Goal: Information Seeking & Learning: Stay updated

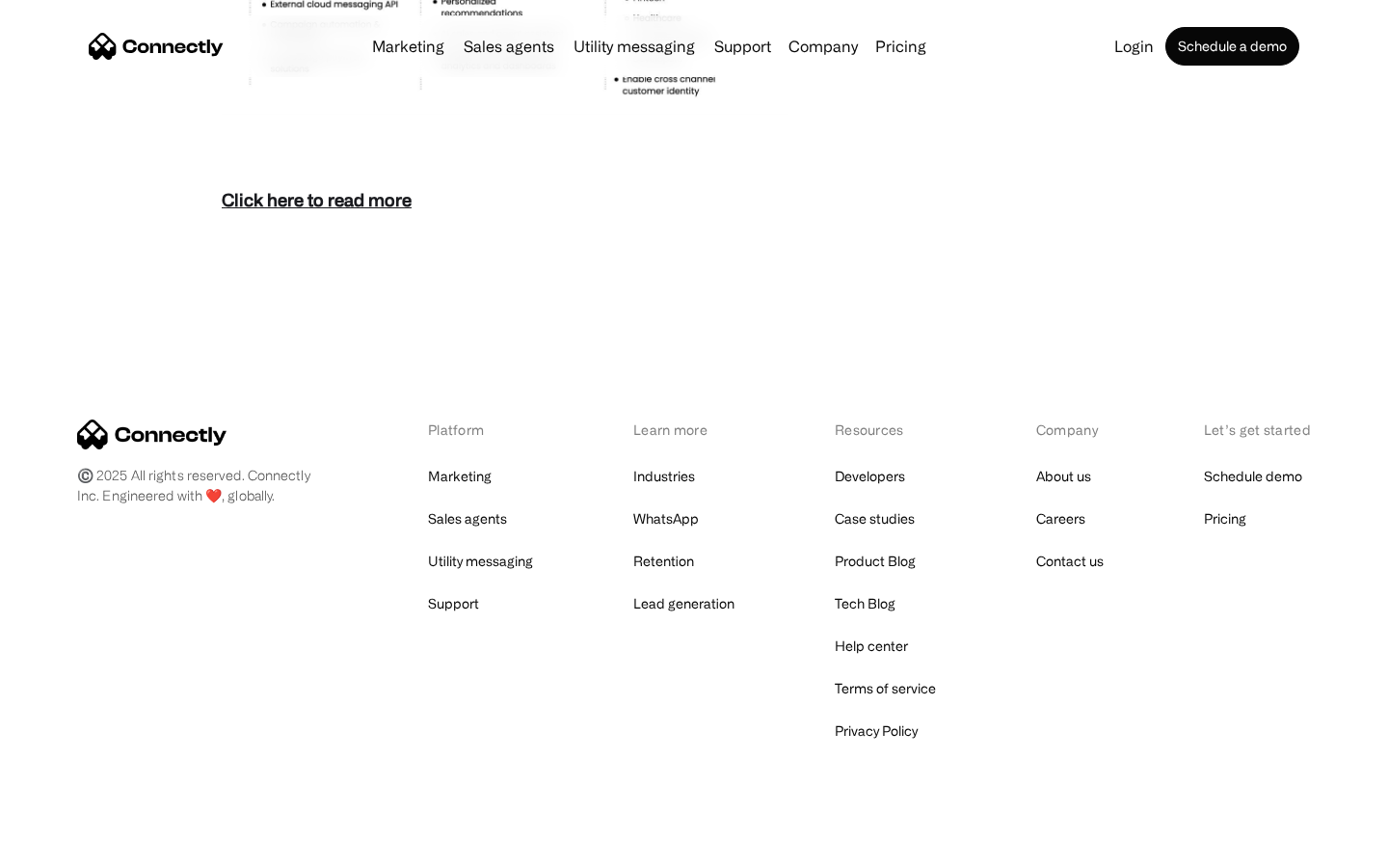
scroll to position [8360, 0]
